Goal: Task Accomplishment & Management: Use online tool/utility

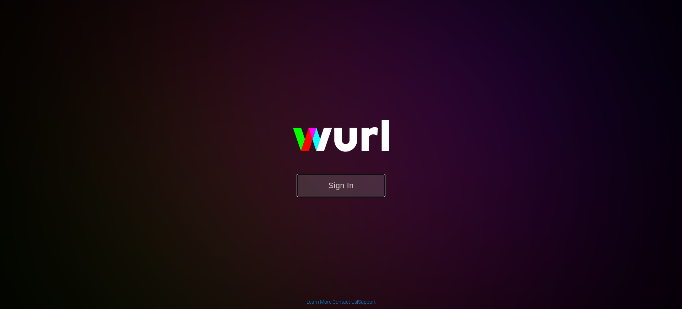
click at [351, 188] on button "Sign In" at bounding box center [341, 185] width 89 height 23
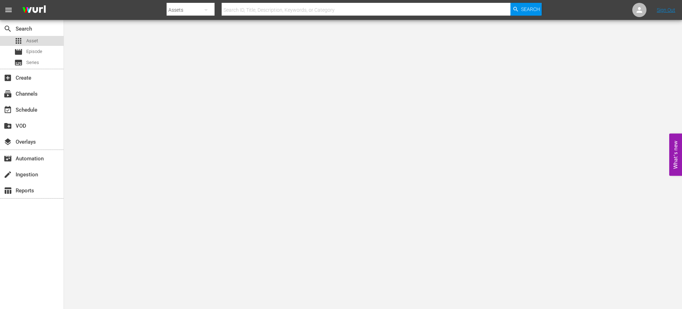
click at [47, 38] on div "apps Asset" at bounding box center [32, 41] width 64 height 10
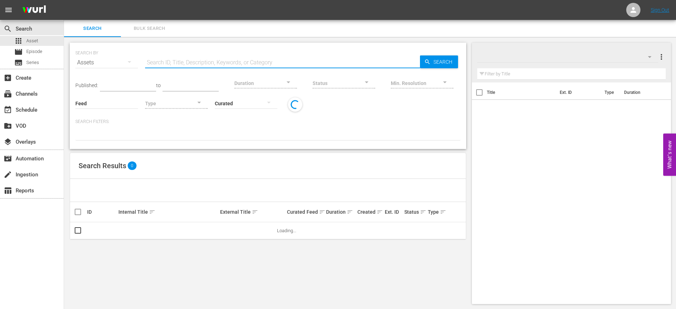
click at [180, 60] on input "text" at bounding box center [282, 62] width 275 height 17
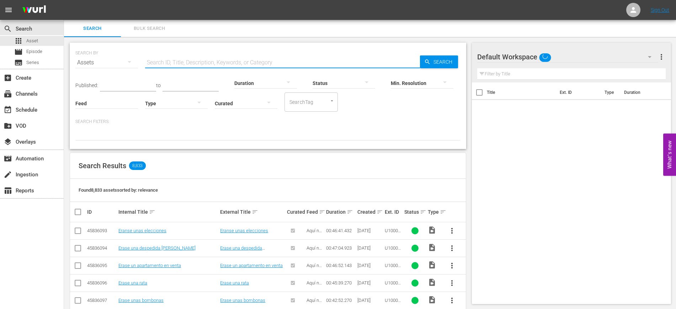
click at [272, 61] on input "text" at bounding box center [282, 62] width 275 height 17
paste input "2709_U700437_LAT"
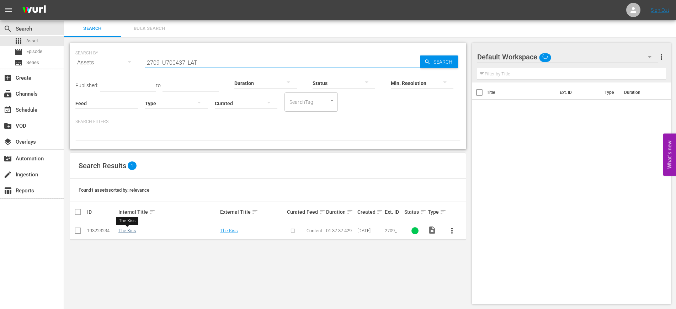
type input "2709_U700437_LAT"
click at [128, 232] on link "The Kiss" at bounding box center [127, 230] width 18 height 5
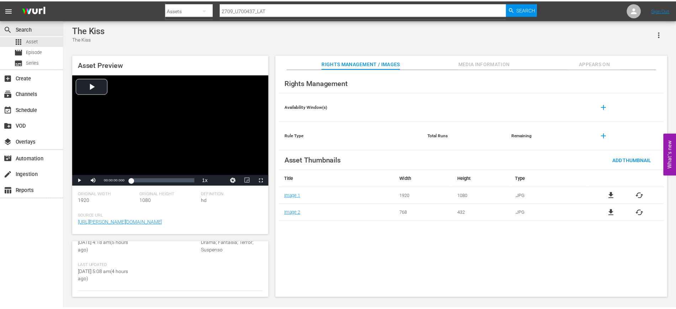
scroll to position [129, 0]
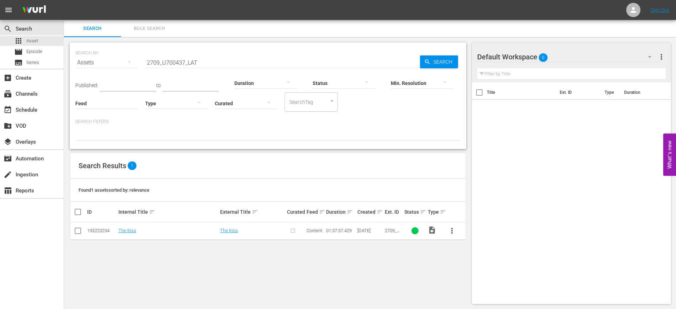
click at [78, 212] on input "checkbox" at bounding box center [81, 212] width 14 height 9
checkbox input "true"
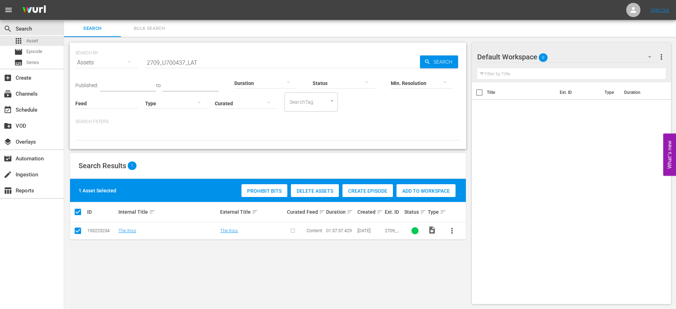
click at [373, 186] on div "Create Episode" at bounding box center [367, 191] width 50 height 14
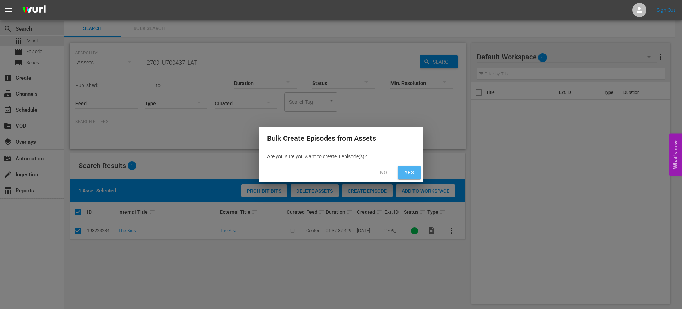
click at [414, 170] on span "Yes" at bounding box center [409, 172] width 11 height 9
checkbox input "false"
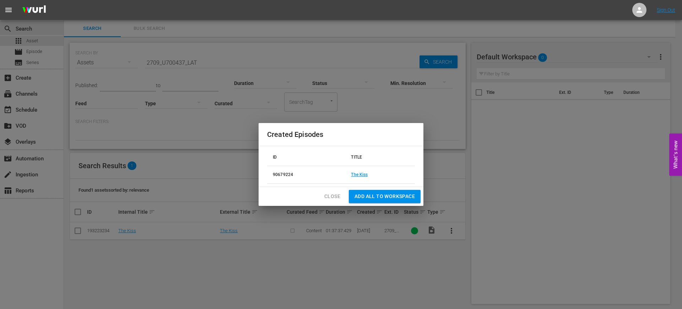
click at [327, 198] on span "Close" at bounding box center [332, 196] width 16 height 9
